Goal: Navigation & Orientation: Find specific page/section

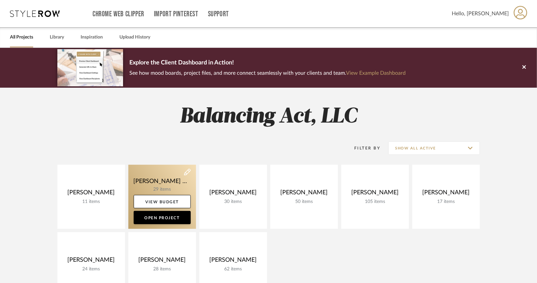
click at [173, 173] on link at bounding box center [162, 197] width 68 height 64
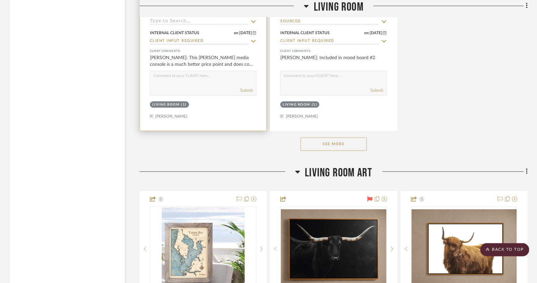
scroll to position [932, 0]
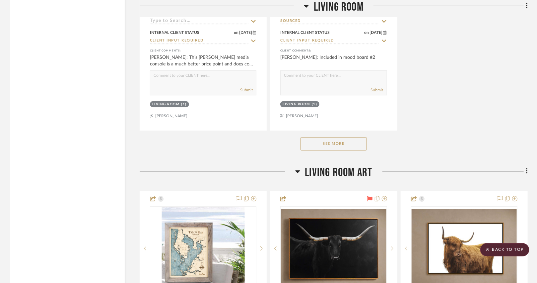
click at [326, 143] on button "See More" at bounding box center [334, 143] width 66 height 13
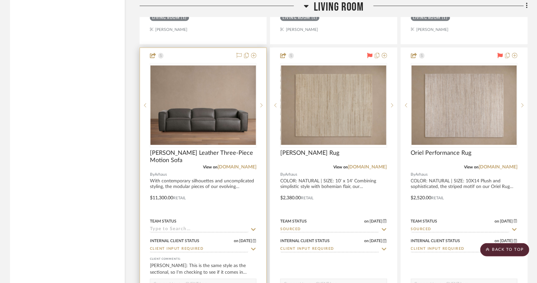
scroll to position [1019, 0]
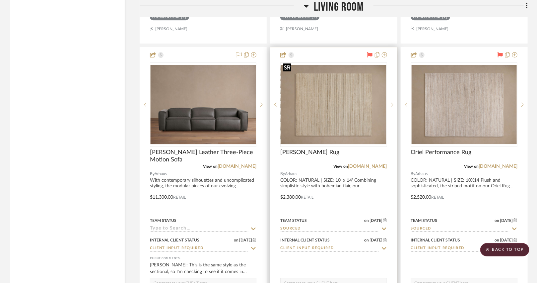
click at [337, 122] on img "0" at bounding box center [333, 104] width 105 height 79
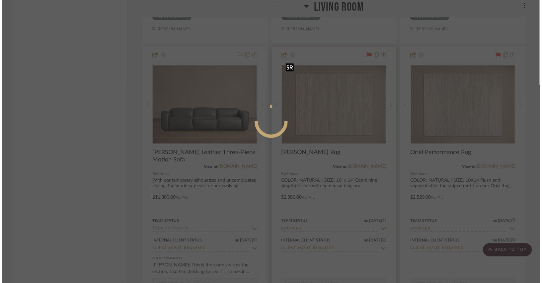
scroll to position [0, 0]
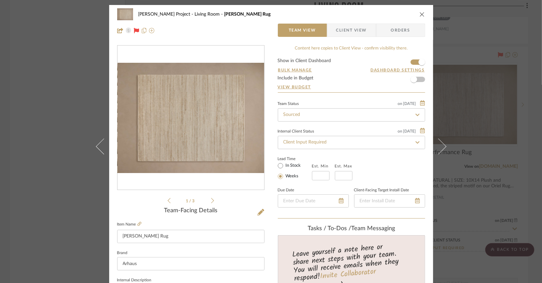
click at [213, 201] on div "1 / 3" at bounding box center [190, 124] width 147 height 159
click at [211, 201] on icon at bounding box center [212, 200] width 3 height 6
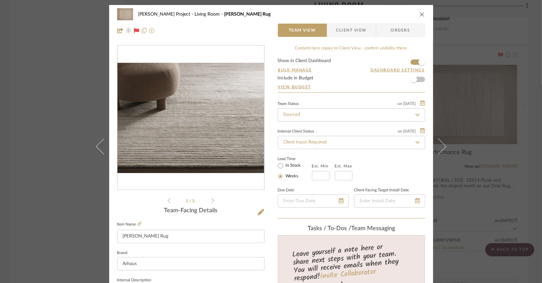
click at [211, 201] on icon at bounding box center [212, 200] width 3 height 6
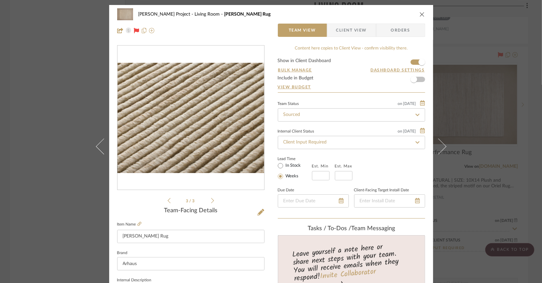
click at [422, 13] on icon "close" at bounding box center [421, 14] width 5 height 5
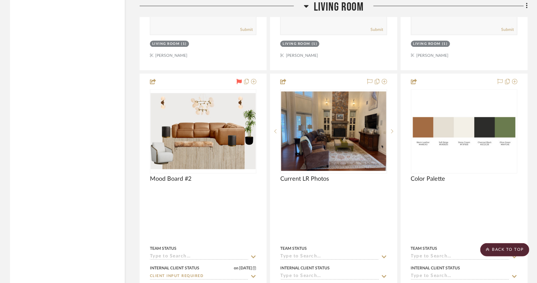
scroll to position [1867, 0]
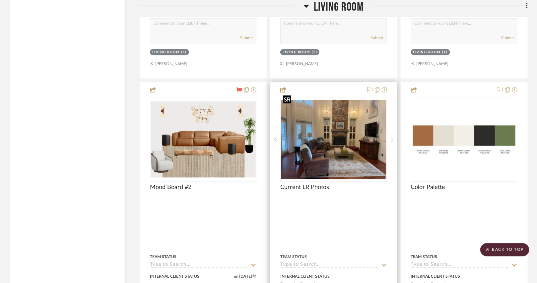
click at [347, 140] on img "0" at bounding box center [333, 139] width 105 height 79
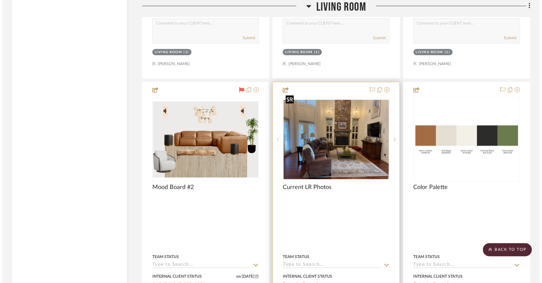
scroll to position [0, 0]
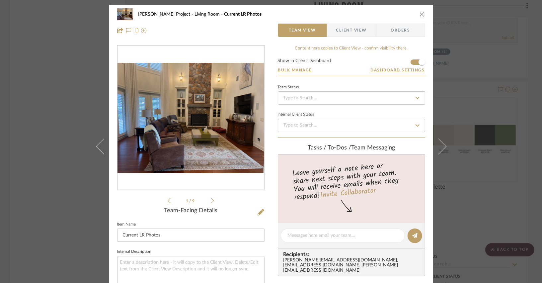
click at [212, 200] on div "1 / 9" at bounding box center [190, 124] width 147 height 159
click at [211, 200] on icon at bounding box center [212, 200] width 3 height 6
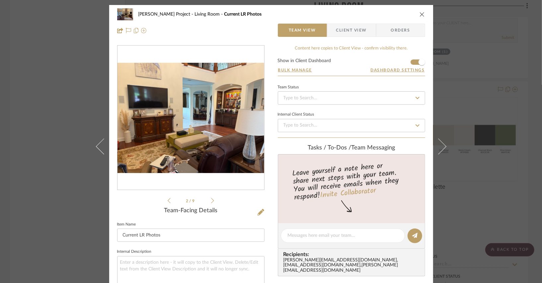
click at [211, 200] on icon at bounding box center [212, 200] width 3 height 6
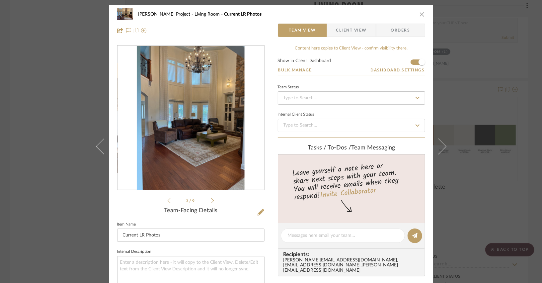
click at [211, 200] on icon at bounding box center [212, 200] width 3 height 6
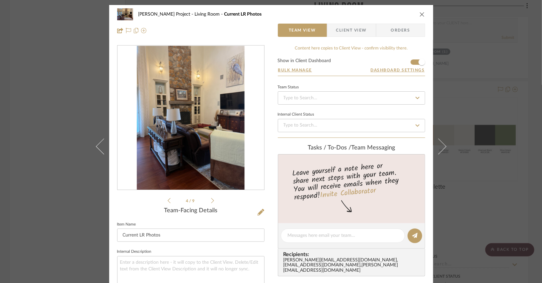
click at [211, 200] on icon at bounding box center [212, 200] width 3 height 6
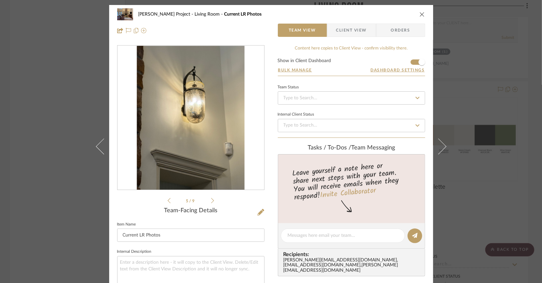
click at [211, 200] on icon at bounding box center [212, 200] width 3 height 6
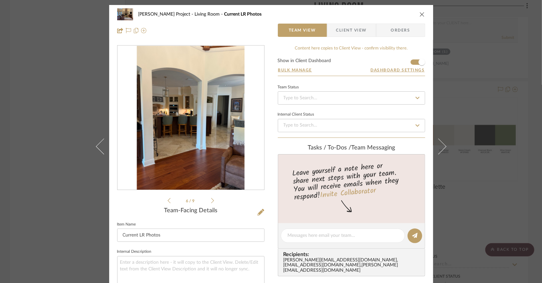
click at [211, 200] on icon at bounding box center [212, 200] width 3 height 6
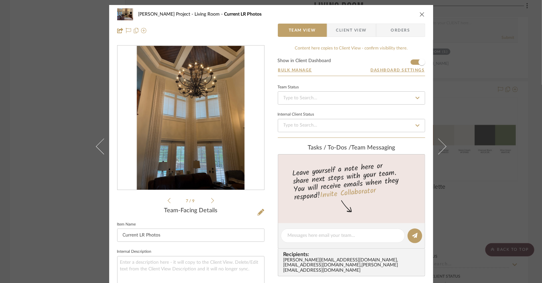
click at [211, 199] on icon at bounding box center [212, 200] width 3 height 5
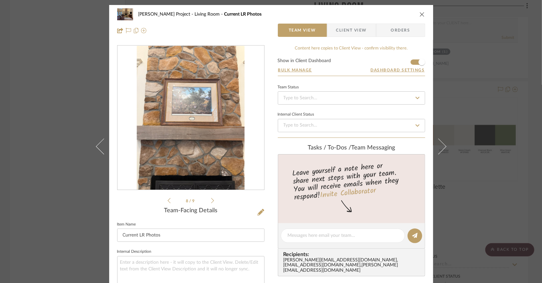
click at [211, 199] on icon at bounding box center [212, 200] width 3 height 5
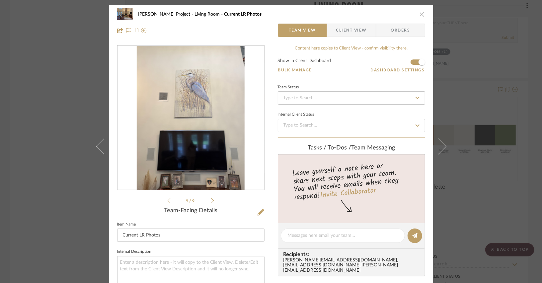
click at [168, 198] on icon at bounding box center [169, 200] width 3 height 5
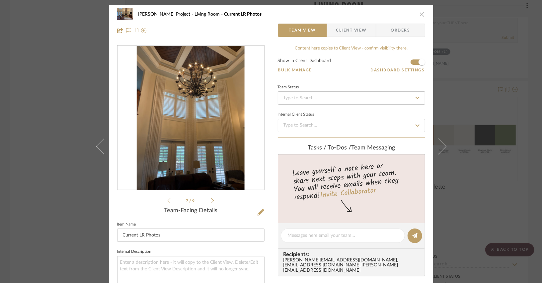
click at [168, 198] on icon at bounding box center [169, 200] width 3 height 5
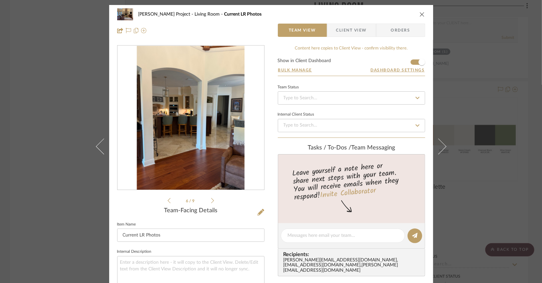
click at [168, 198] on icon at bounding box center [169, 200] width 3 height 5
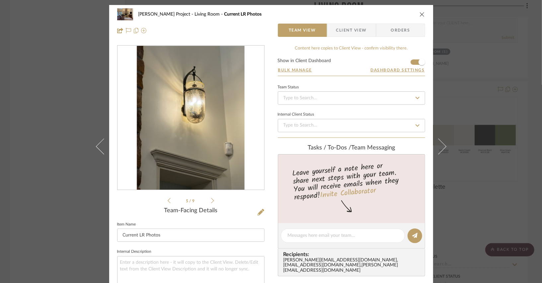
click at [168, 198] on icon at bounding box center [169, 200] width 3 height 5
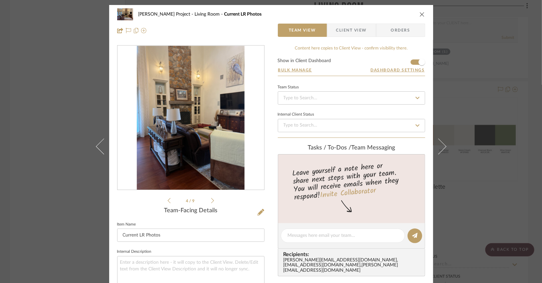
click at [168, 198] on icon at bounding box center [169, 200] width 3 height 5
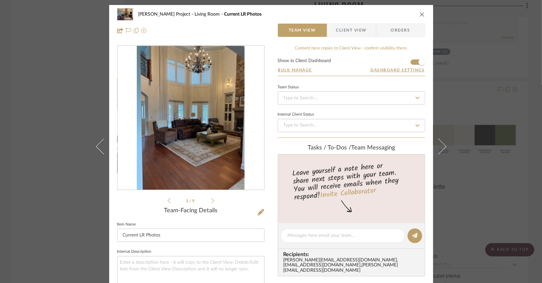
click at [168, 198] on icon at bounding box center [169, 200] width 3 height 5
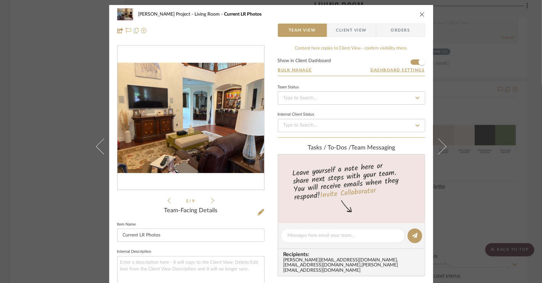
click at [168, 198] on icon at bounding box center [169, 200] width 3 height 5
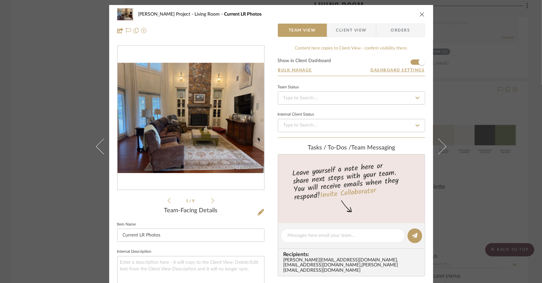
click at [208, 165] on img "0" at bounding box center [190, 118] width 147 height 110
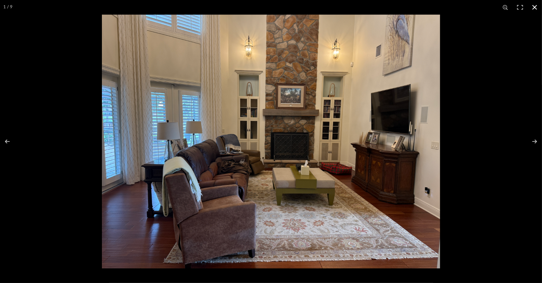
click at [537, 10] on button at bounding box center [534, 7] width 15 height 15
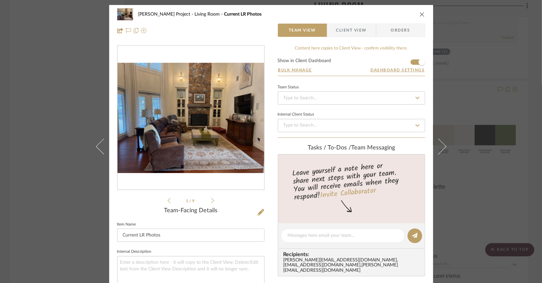
click at [421, 13] on icon "close" at bounding box center [421, 14] width 5 height 5
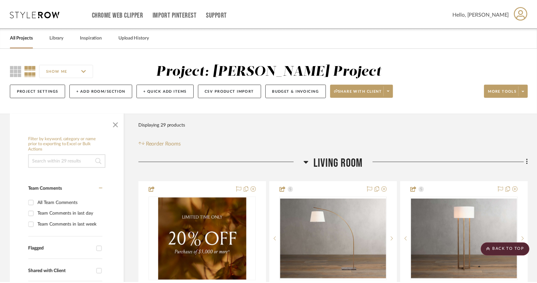
scroll to position [1867, 0]
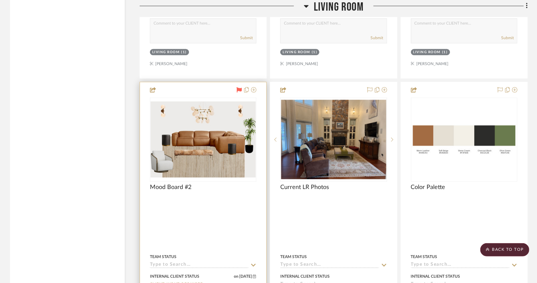
click at [243, 198] on div at bounding box center [203, 228] width 126 height 292
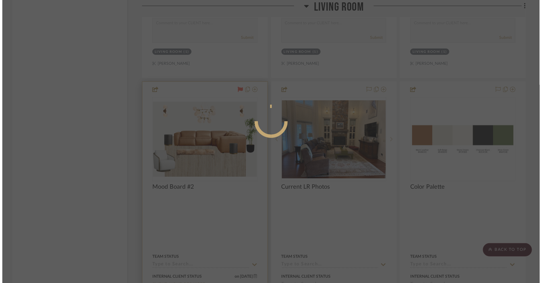
scroll to position [0, 0]
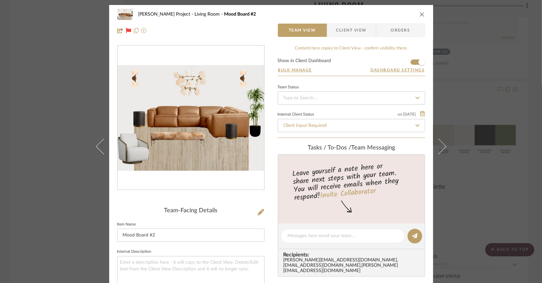
click at [421, 15] on icon "close" at bounding box center [421, 14] width 5 height 5
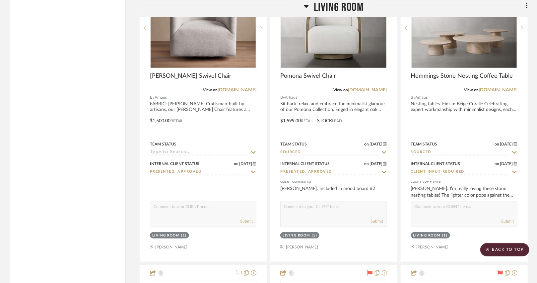
scroll to position [1402, 0]
